Goal: Task Accomplishment & Management: Use online tool/utility

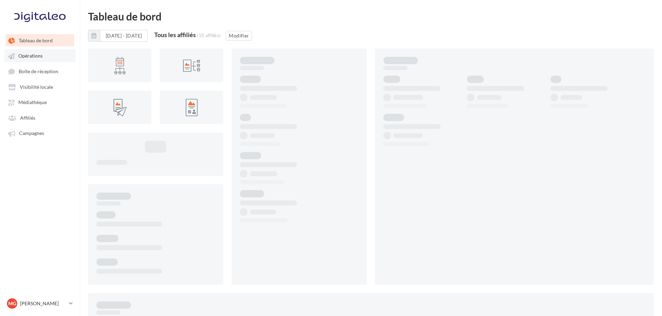
click at [40, 55] on span "Opérations" at bounding box center [30, 56] width 24 height 6
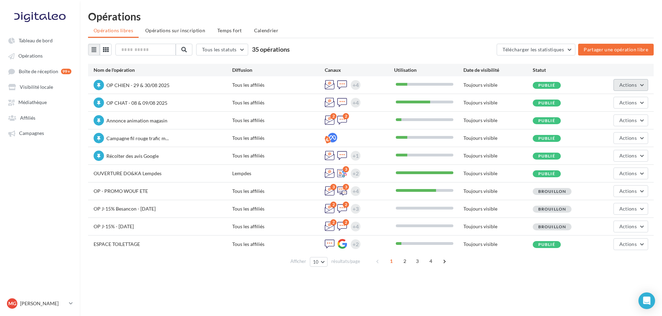
click at [626, 85] on span "Actions" at bounding box center [627, 85] width 17 height 6
click at [618, 98] on button "Editer" at bounding box center [610, 101] width 73 height 18
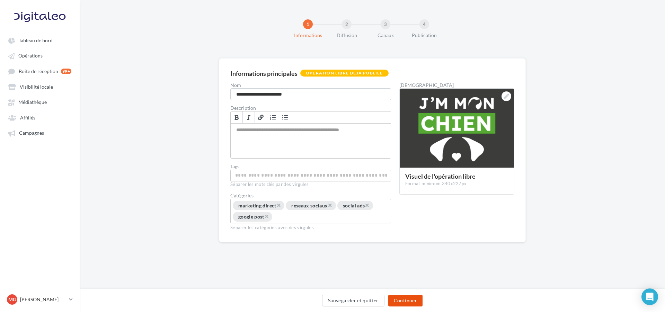
click at [404, 299] on button "Continuer" at bounding box center [405, 301] width 34 height 12
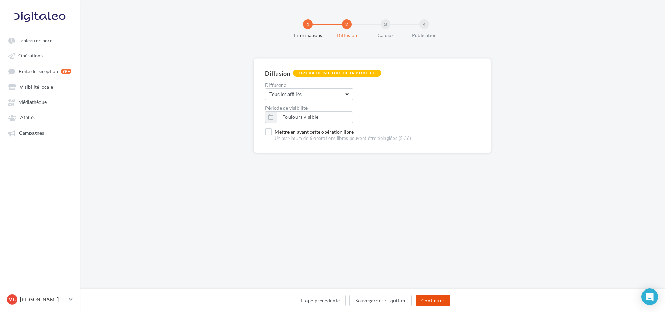
click at [433, 298] on button "Continuer" at bounding box center [433, 301] width 34 height 12
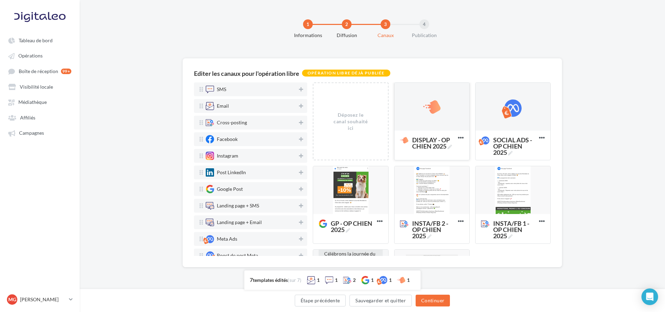
click at [442, 113] on div at bounding box center [432, 107] width 75 height 49
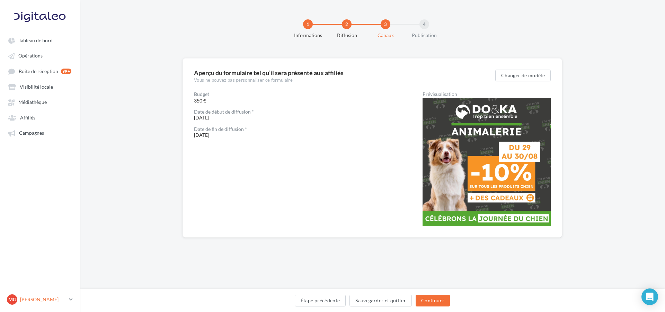
click at [49, 301] on p "[PERSON_NAME]" at bounding box center [43, 299] width 46 height 7
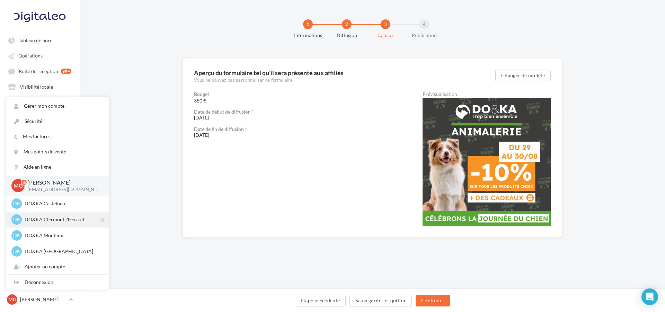
scroll to position [80, 0]
click at [53, 189] on p "DO&KA [GEOGRAPHIC_DATA]" at bounding box center [63, 187] width 76 height 7
